Goal: Obtain resource: Download file/media

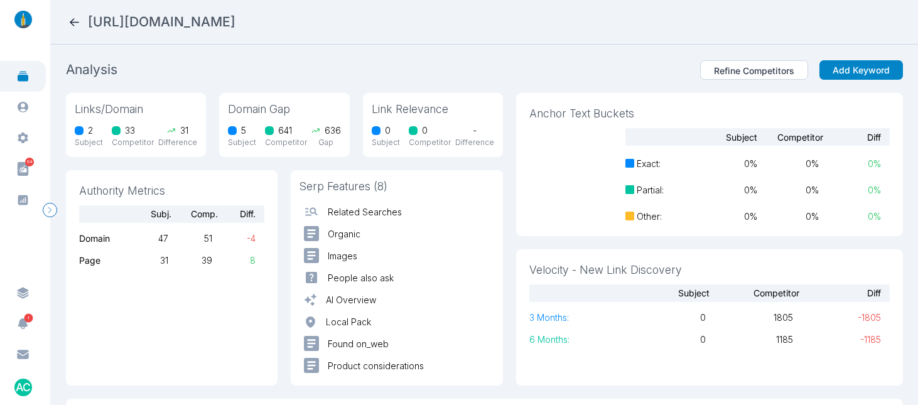
click at [416, 55] on section "Analysis Refine Competitors Add Keyword Links/Domain 2 Subject 33 Competitor 31…" at bounding box center [484, 225] width 868 height 361
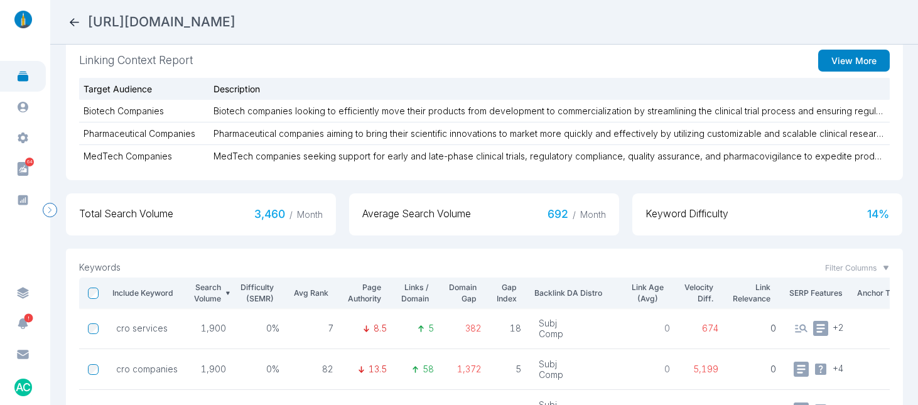
scroll to position [359, 0]
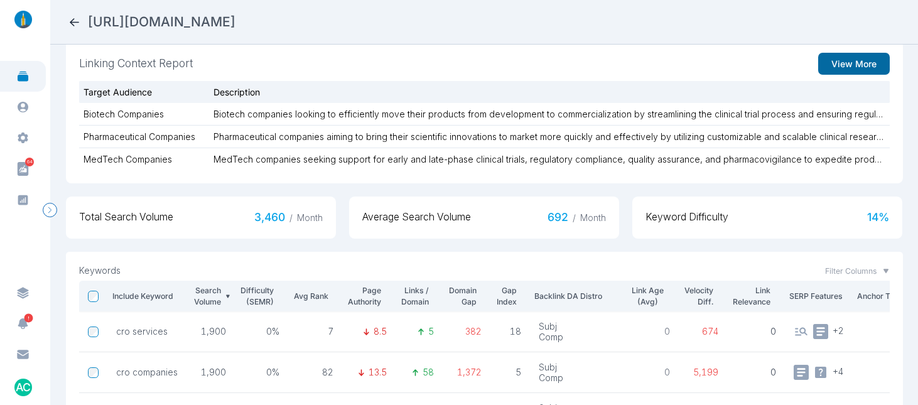
click at [843, 62] on button "View More" at bounding box center [854, 64] width 72 height 22
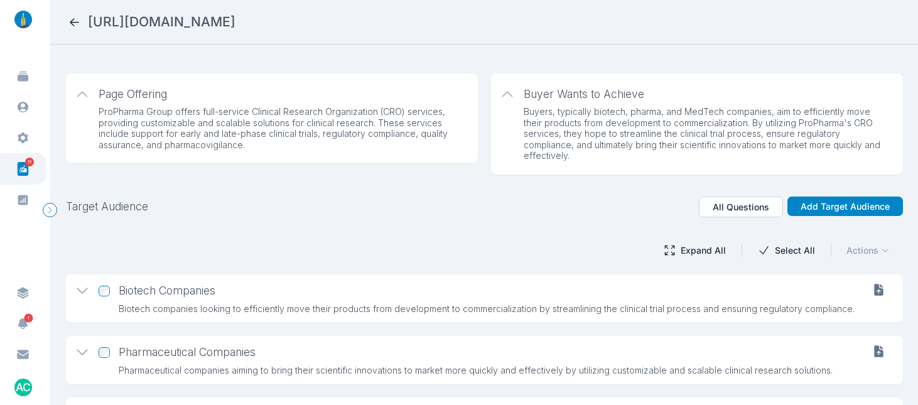
scroll to position [1, 0]
click at [692, 252] on button "Expand All" at bounding box center [694, 250] width 89 height 22
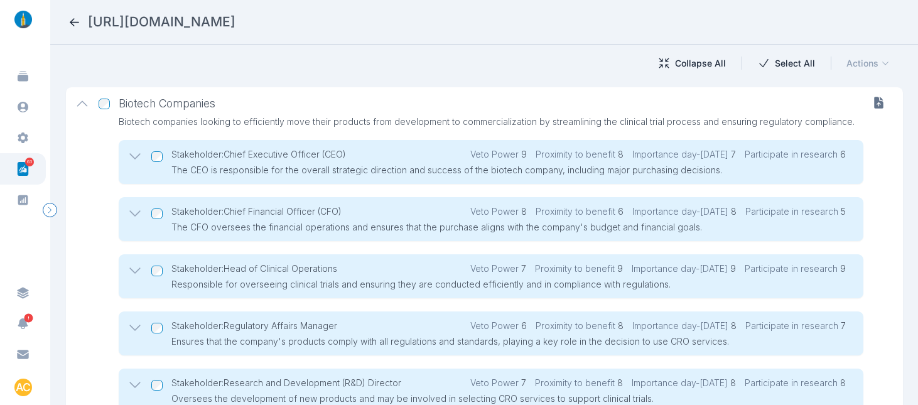
scroll to position [86, 0]
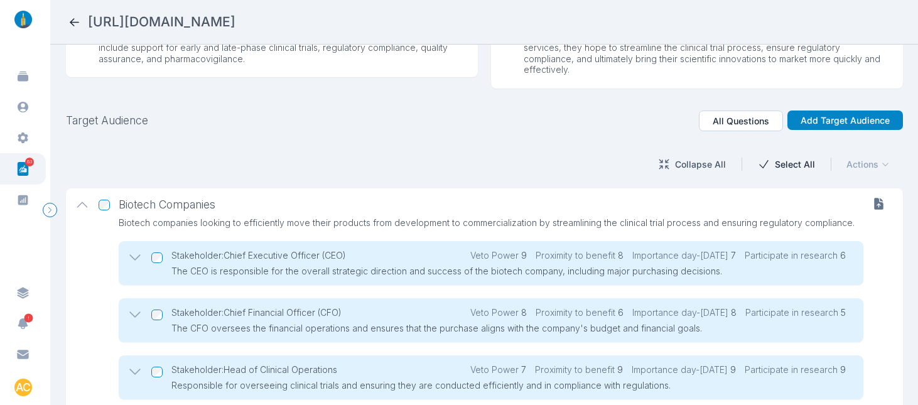
click at [689, 160] on button "Collapse All" at bounding box center [691, 164] width 95 height 22
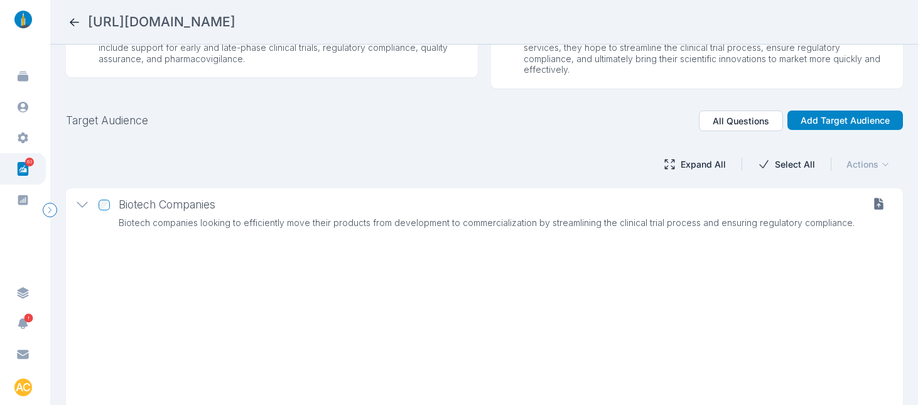
scroll to position [77, 0]
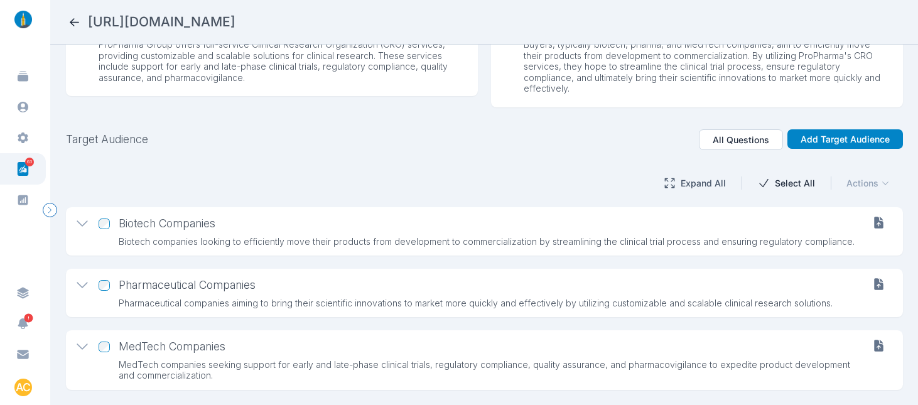
click at [683, 176] on button "Expand All" at bounding box center [694, 183] width 89 height 22
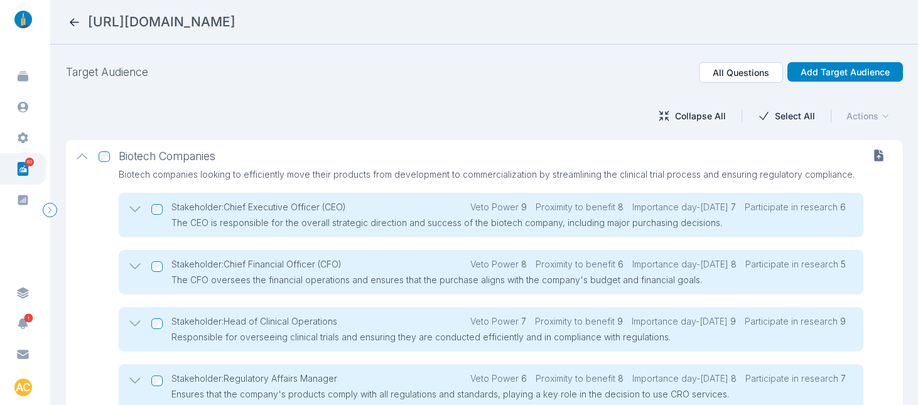
scroll to position [0, 0]
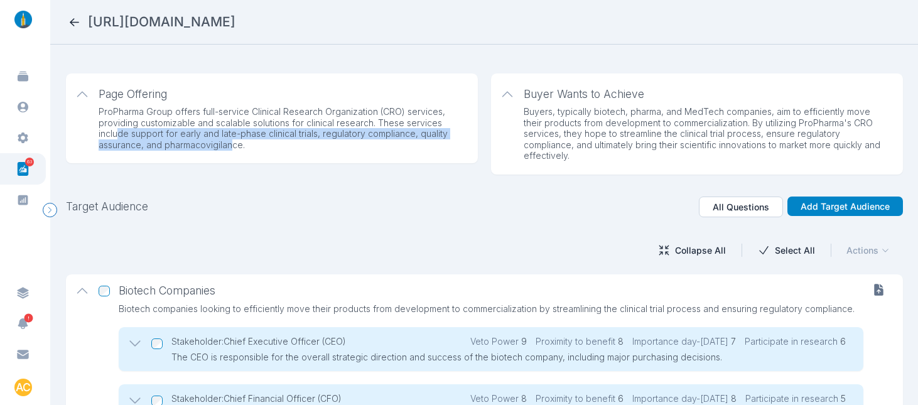
drag, startPoint x: 119, startPoint y: 132, endPoint x: 230, endPoint y: 141, distance: 110.9
click at [230, 141] on p "ProPharma Group offers full-service Clinical Research Organization (CRO) servic…" at bounding box center [280, 128] width 362 height 44
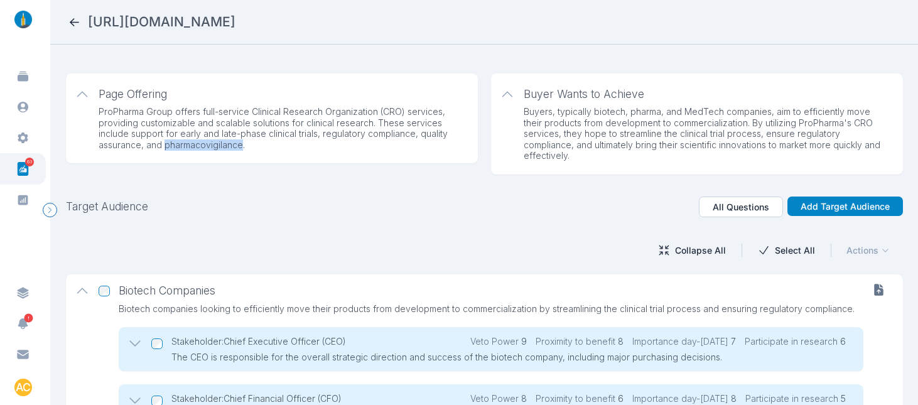
click at [230, 141] on p "ProPharma Group offers full-service Clinical Research Organization (CRO) servic…" at bounding box center [280, 128] width 362 height 44
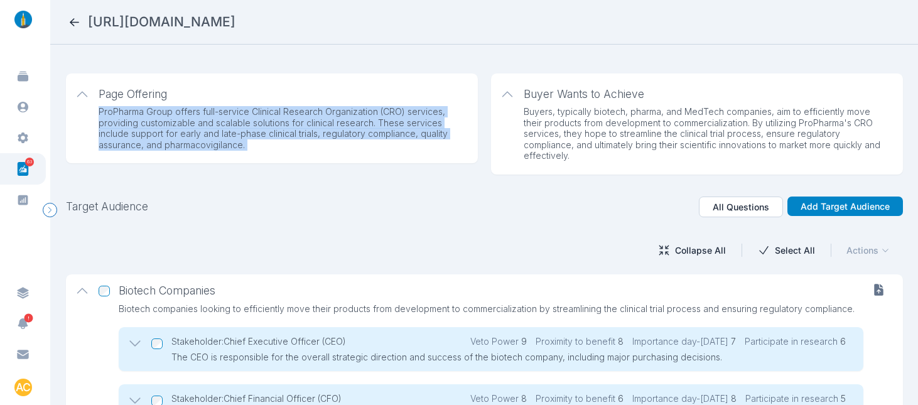
click at [230, 141] on p "ProPharma Group offers full-service Clinical Research Organization (CRO) servic…" at bounding box center [280, 128] width 362 height 44
click at [306, 134] on p "ProPharma Group offers full-service Clinical Research Organization (CRO) servic…" at bounding box center [280, 128] width 362 height 44
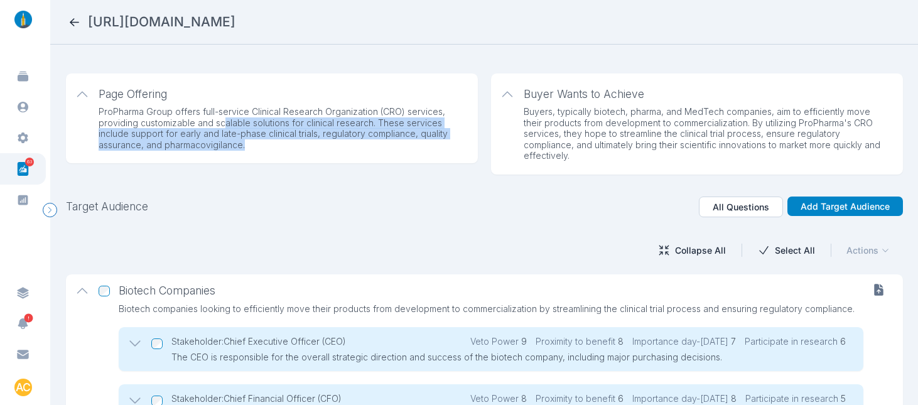
drag, startPoint x: 380, startPoint y: 146, endPoint x: 222, endPoint y: 118, distance: 160.8
click at [222, 118] on p "ProPharma Group offers full-service Clinical Research Organization (CRO) servic…" at bounding box center [280, 128] width 362 height 44
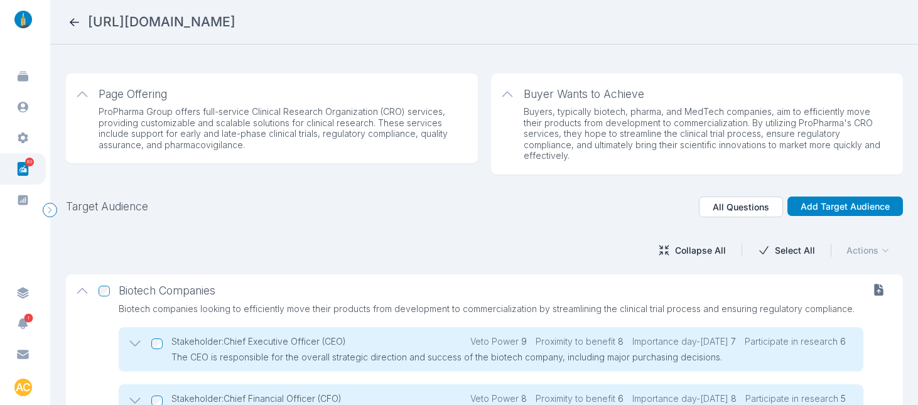
click at [609, 126] on p "Buyers, typically biotech, pharma, and MedTech companies, aim to efficiently mo…" at bounding box center [705, 133] width 362 height 55
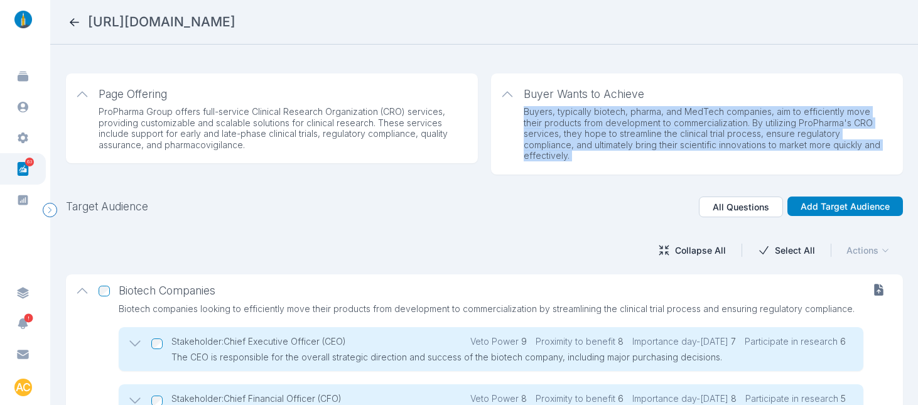
click at [609, 126] on p "Buyers, typically biotech, pharma, and MedTech companies, aim to efficiently mo…" at bounding box center [705, 133] width 362 height 55
click at [697, 126] on p "Buyers, typically biotech, pharma, and MedTech companies, aim to efficiently mo…" at bounding box center [705, 133] width 362 height 55
drag, startPoint x: 541, startPoint y: 113, endPoint x: 740, endPoint y: 146, distance: 201.1
click at [740, 146] on p "Buyers, typically biotech, pharma, and MedTech companies, aim to efficiently mo…" at bounding box center [705, 133] width 362 height 55
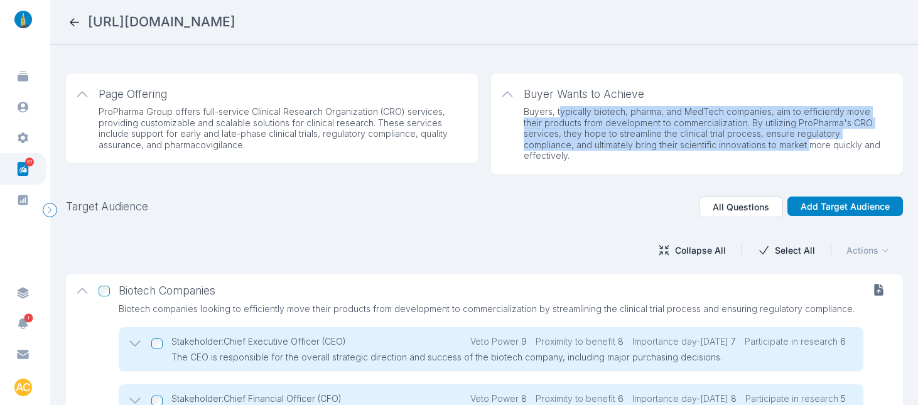
drag, startPoint x: 803, startPoint y: 149, endPoint x: 555, endPoint y: 114, distance: 250.5
click at [555, 114] on p "Buyers, typically biotech, pharma, and MedTech companies, aim to efficiently mo…" at bounding box center [705, 133] width 362 height 55
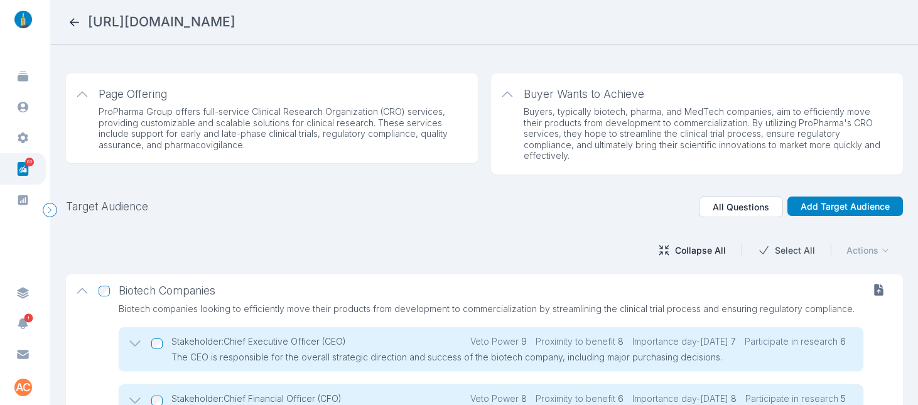
click at [777, 248] on button "Select All" at bounding box center [786, 250] width 84 height 22
click at [881, 247] on icon "button" at bounding box center [885, 250] width 9 height 9
drag, startPoint x: 410, startPoint y: 207, endPoint x: 575, endPoint y: 220, distance: 165.0
click at [410, 207] on div "Target Audience All Questions Add Target Audience" at bounding box center [484, 207] width 837 height 21
click at [784, 251] on button "Deselect All" at bounding box center [781, 250] width 95 height 22
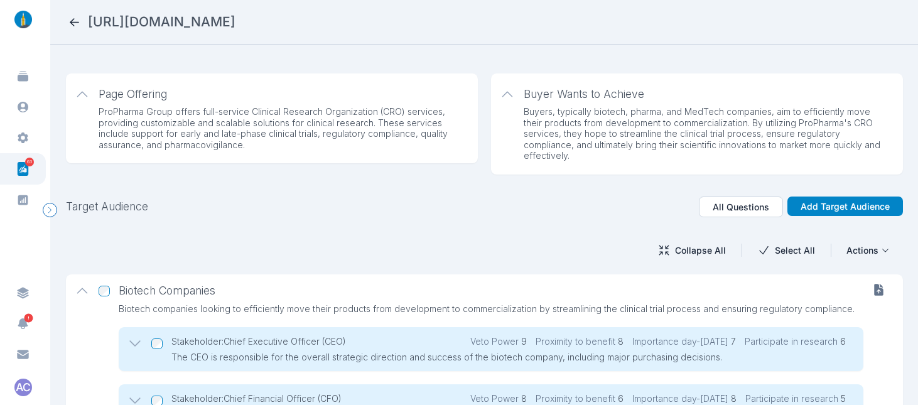
click at [862, 251] on div "Actions" at bounding box center [868, 251] width 70 height 20
click at [406, 225] on section "Page Offering ProPharma Group offers full-service Clinical Research Organizatio…" at bounding box center [484, 225] width 868 height 361
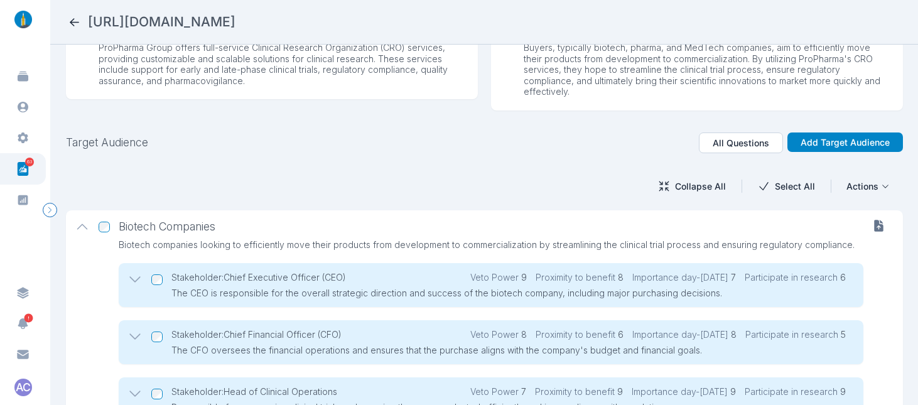
scroll to position [45, 0]
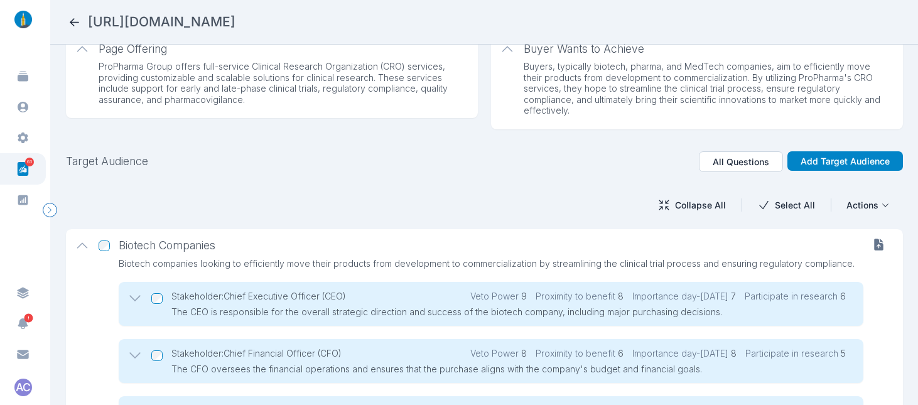
click at [860, 209] on div "Actions" at bounding box center [868, 205] width 70 height 20
click at [853, 232] on div "Export docx" at bounding box center [860, 230] width 67 height 13
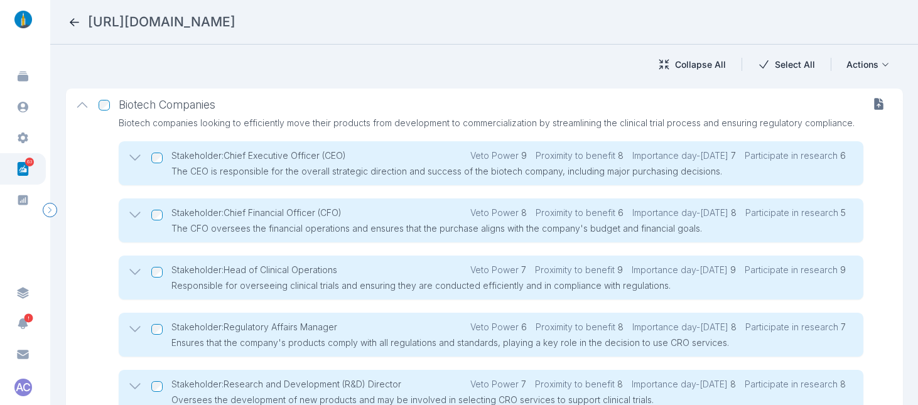
scroll to position [249, 0]
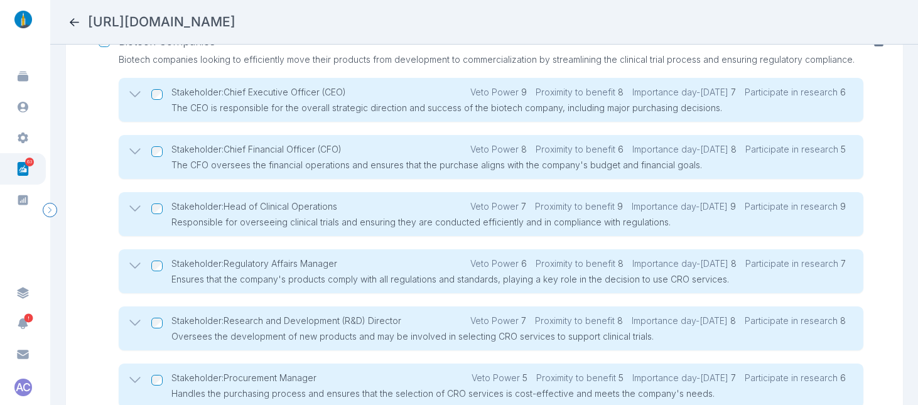
click at [139, 208] on icon at bounding box center [136, 209] width 16 height 16
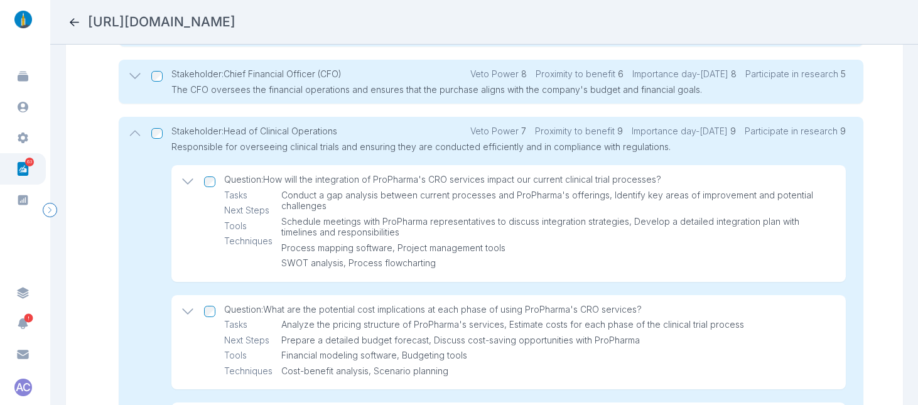
scroll to position [322, 0]
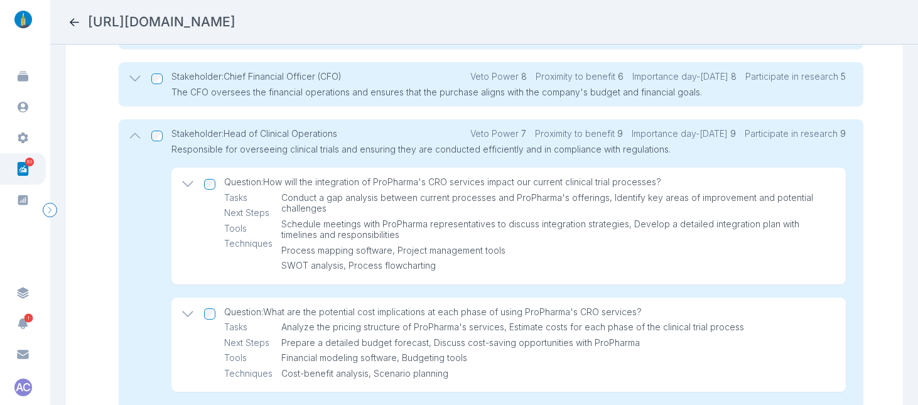
click at [564, 237] on p "Schedule meetings with ProPharma representatives to discuss integration strateg…" at bounding box center [554, 230] width 547 height 22
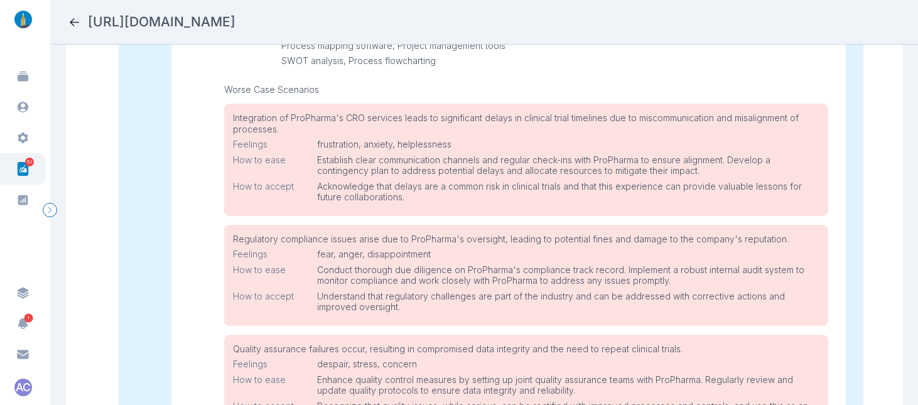
scroll to position [578, 0]
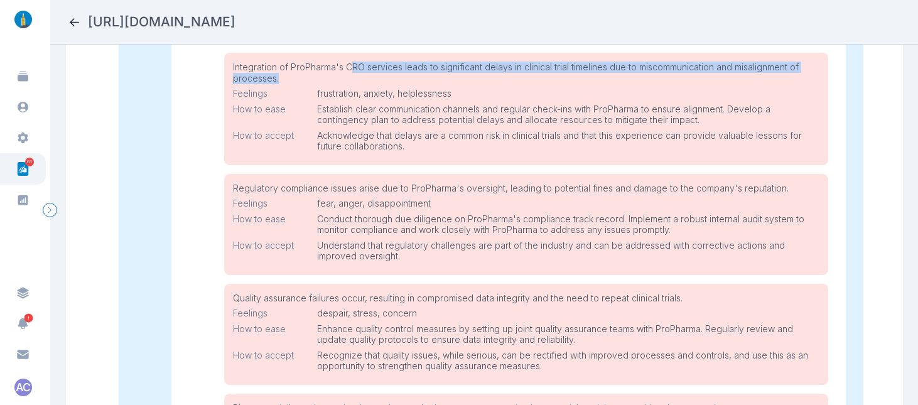
drag, startPoint x: 351, startPoint y: 68, endPoint x: 591, endPoint y: 78, distance: 240.1
click at [591, 78] on h5 "Integration of ProPharma's CRO services leads to significant delays in clinical…" at bounding box center [526, 73] width 587 height 22
drag, startPoint x: 545, startPoint y: 75, endPoint x: 261, endPoint y: 67, distance: 284.0
click at [261, 67] on h5 "Integration of ProPharma's CRO services leads to significant delays in clinical…" at bounding box center [526, 73] width 587 height 22
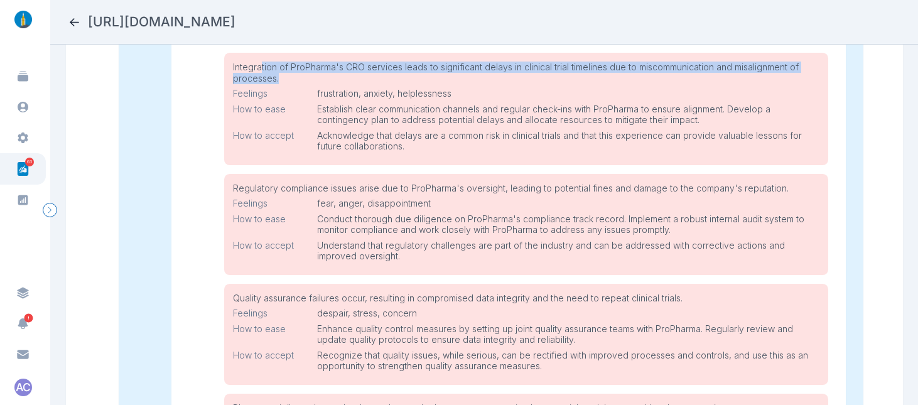
click at [261, 67] on h5 "Integration of ProPharma's CRO services leads to significant delays in clinical…" at bounding box center [526, 73] width 587 height 22
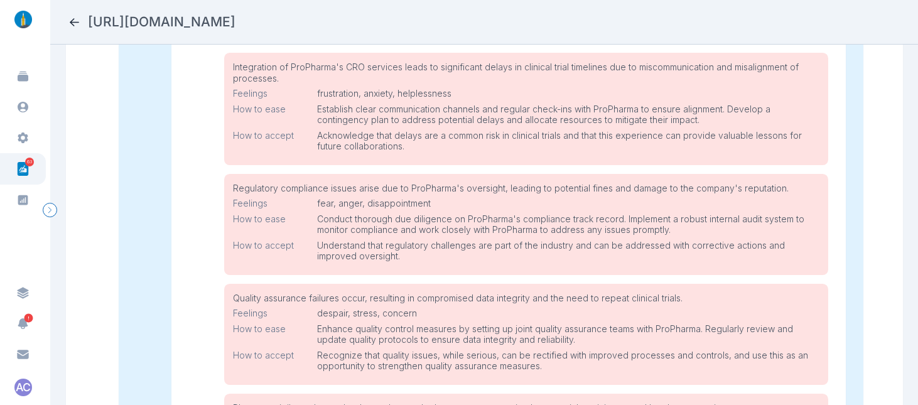
click at [256, 75] on h5 "Integration of ProPharma's CRO services leads to significant delays in clinical…" at bounding box center [526, 73] width 587 height 22
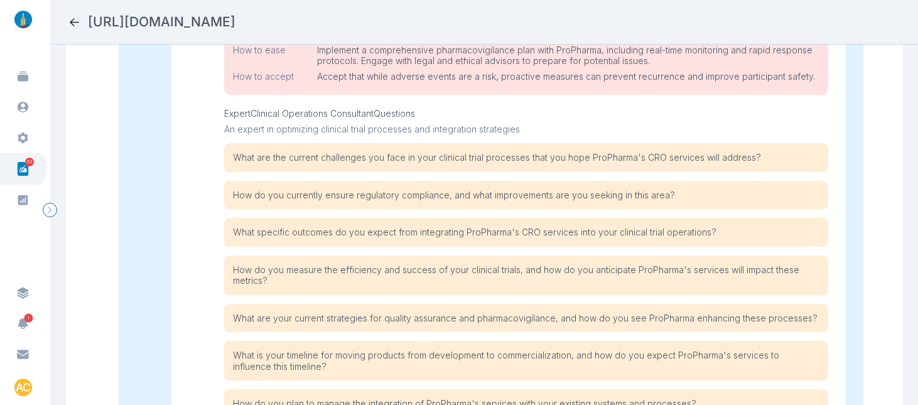
scroll to position [971, 0]
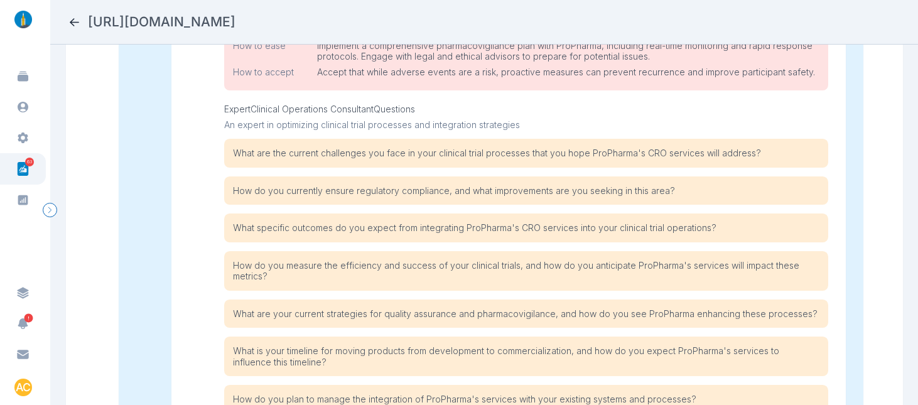
click at [471, 153] on p "What are the current challenges you face in your clinical trial processes that …" at bounding box center [526, 153] width 587 height 11
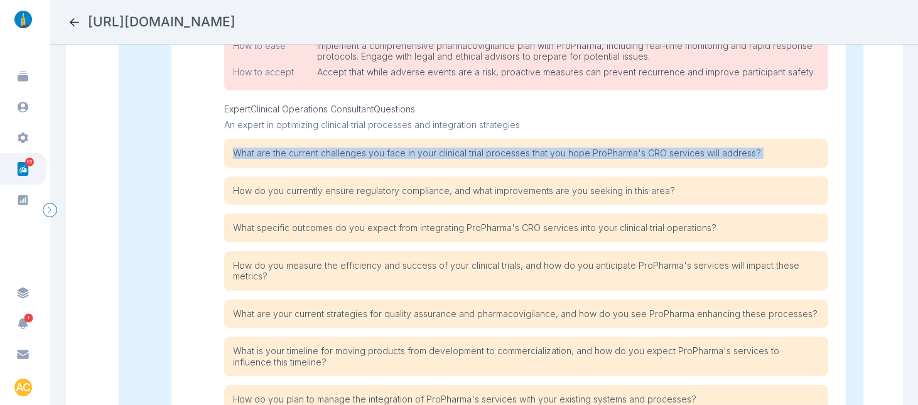
click at [471, 153] on p "What are the current challenges you face in your clinical trial processes that …" at bounding box center [526, 153] width 587 height 11
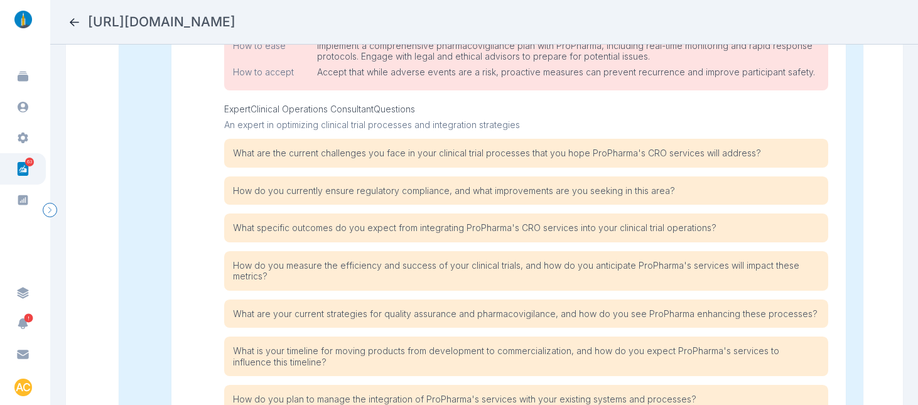
click at [560, 151] on p "What are the current challenges you face in your clinical trial processes that …" at bounding box center [526, 153] width 587 height 11
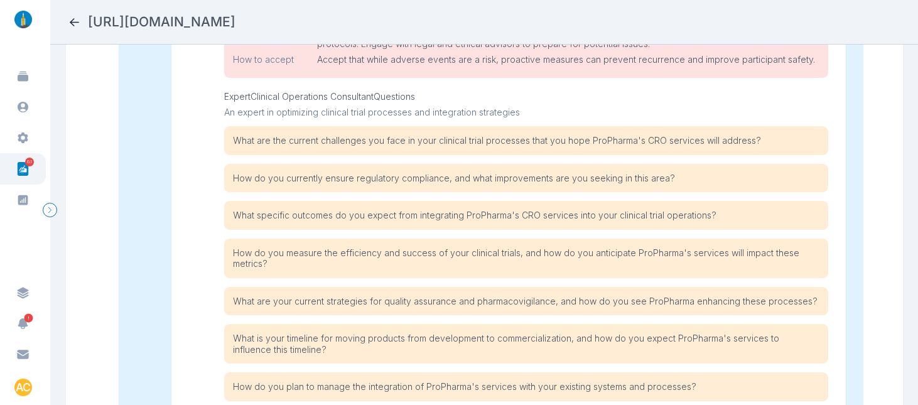
scroll to position [990, 0]
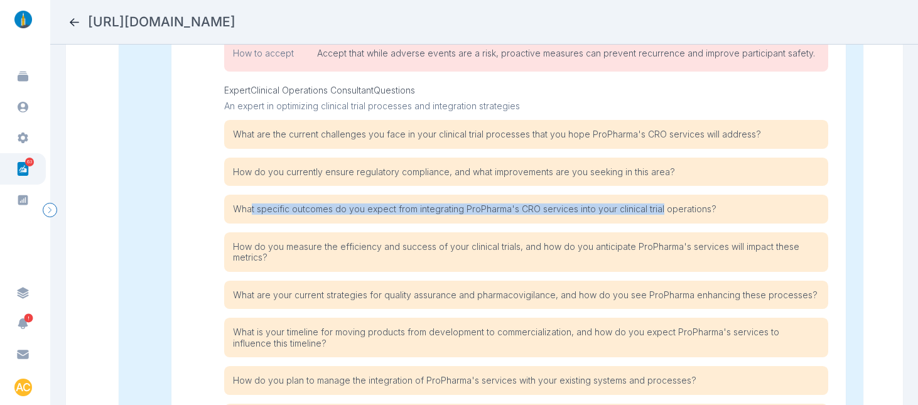
drag, startPoint x: 252, startPoint y: 207, endPoint x: 658, endPoint y: 212, distance: 406.4
click at [658, 212] on p "What specific outcomes do you expect from integrating ProPharma's CRO services …" at bounding box center [526, 209] width 587 height 11
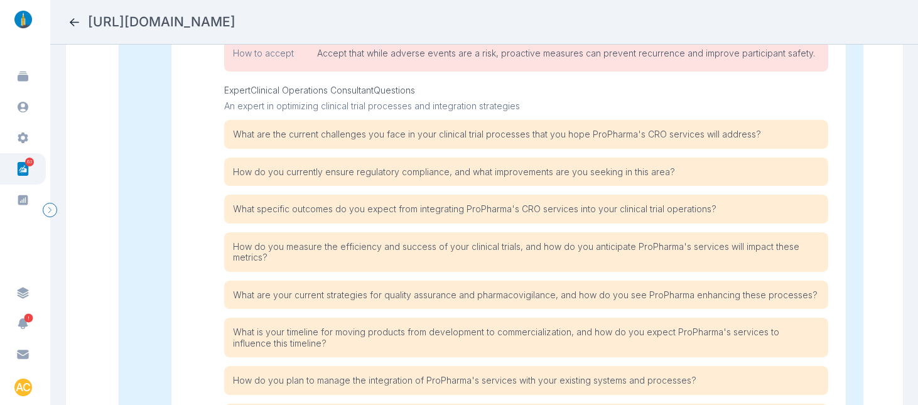
click at [671, 210] on p "What specific outcomes do you expect from integrating ProPharma's CRO services …" at bounding box center [526, 209] width 587 height 11
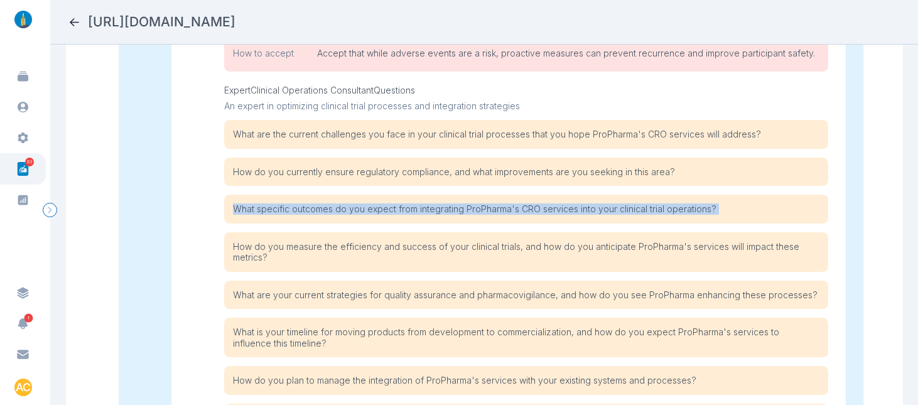
click at [671, 210] on p "What specific outcomes do you expect from integrating ProPharma's CRO services …" at bounding box center [526, 209] width 587 height 11
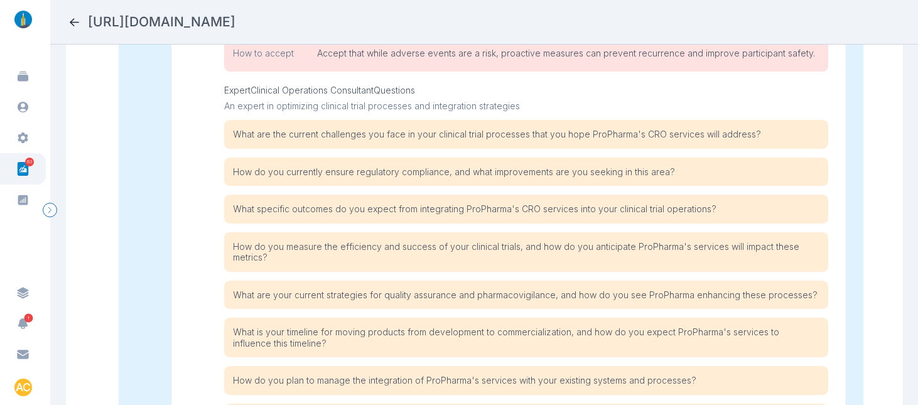
click at [733, 209] on p "What specific outcomes do you expect from integrating ProPharma's CRO services …" at bounding box center [526, 209] width 587 height 11
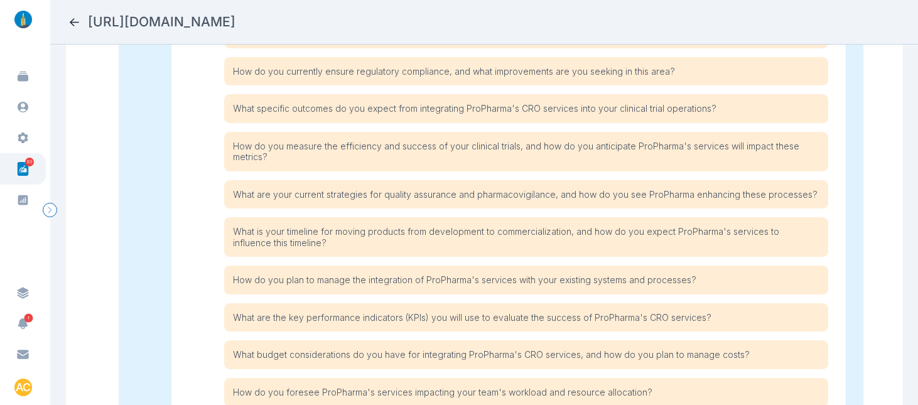
scroll to position [1092, 0]
click at [528, 193] on p "What are your current strategies for quality assurance and pharmacovigilance, a…" at bounding box center [526, 192] width 587 height 11
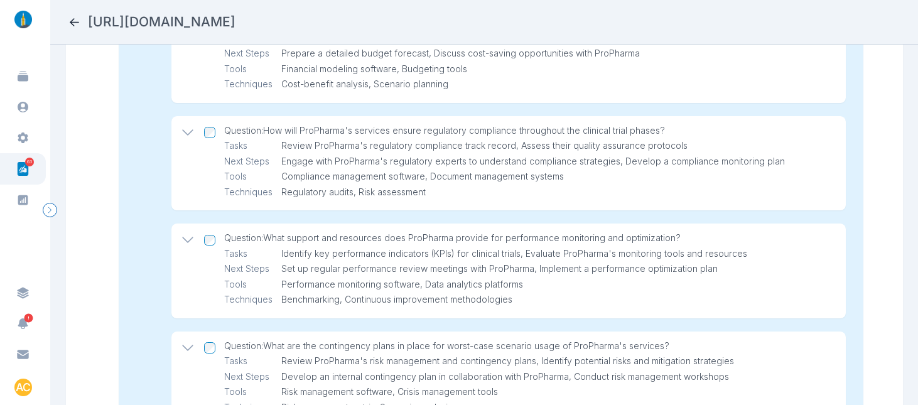
scroll to position [1595, 0]
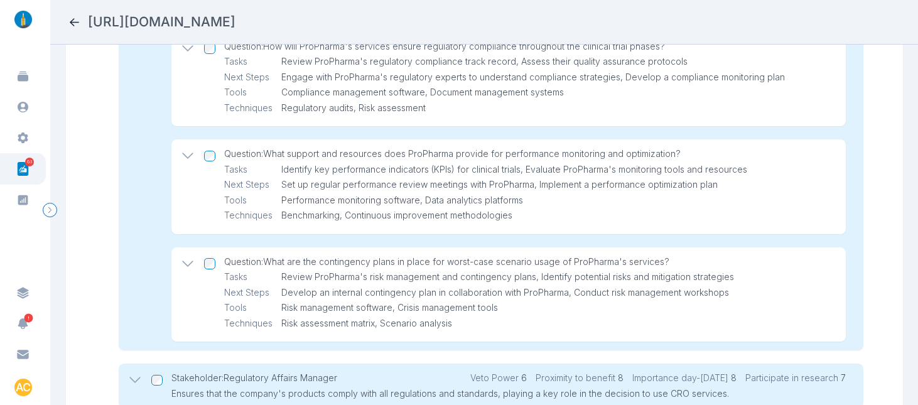
click at [430, 258] on h5 "Question: What are the contingency plans in place for worst-case scenario usage…" at bounding box center [526, 261] width 604 height 11
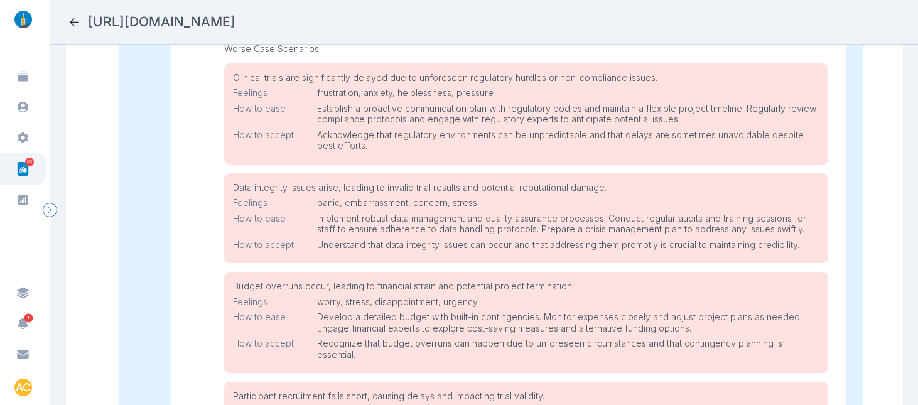
scroll to position [1963, 0]
